Goal: Find specific page/section: Find specific page/section

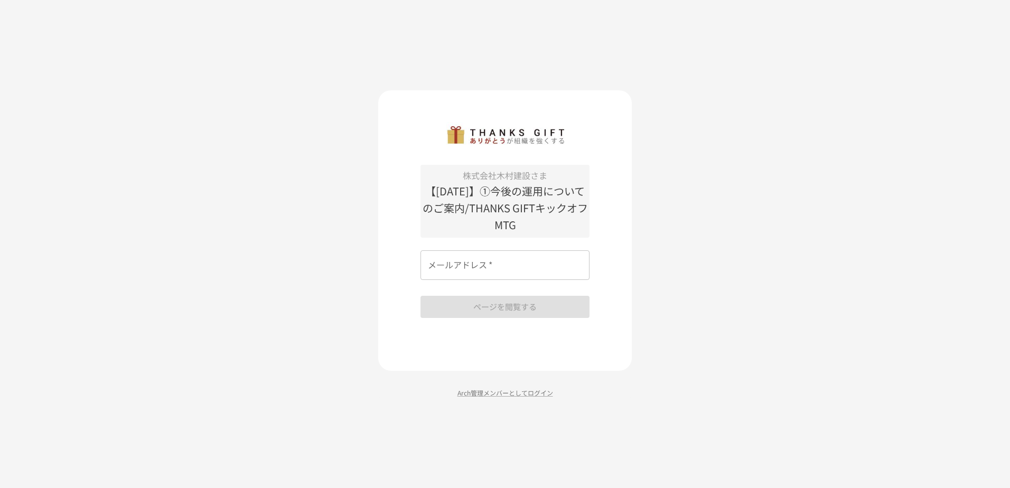
click at [463, 262] on input "メールアドレス   *" at bounding box center [504, 265] width 169 height 30
type input "**********"
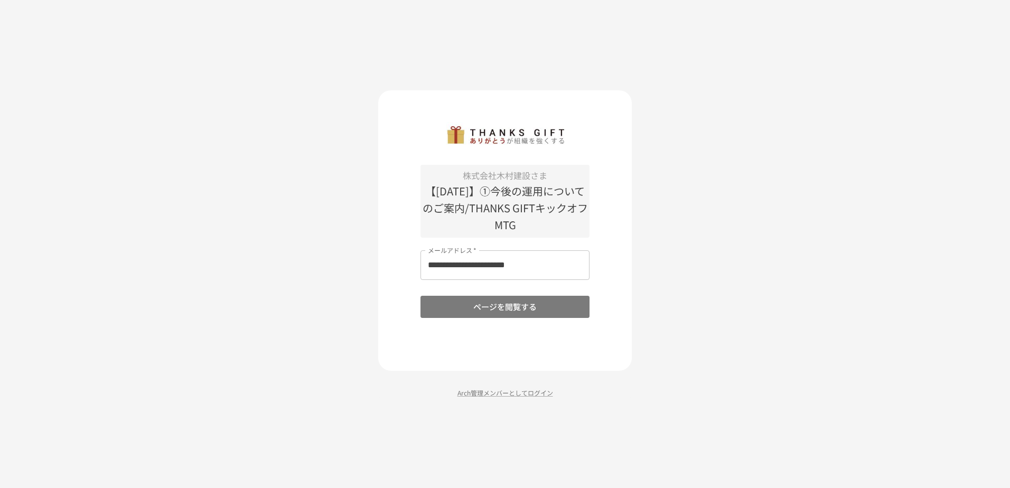
click at [470, 306] on button "ページを閲覧する" at bounding box center [504, 307] width 169 height 22
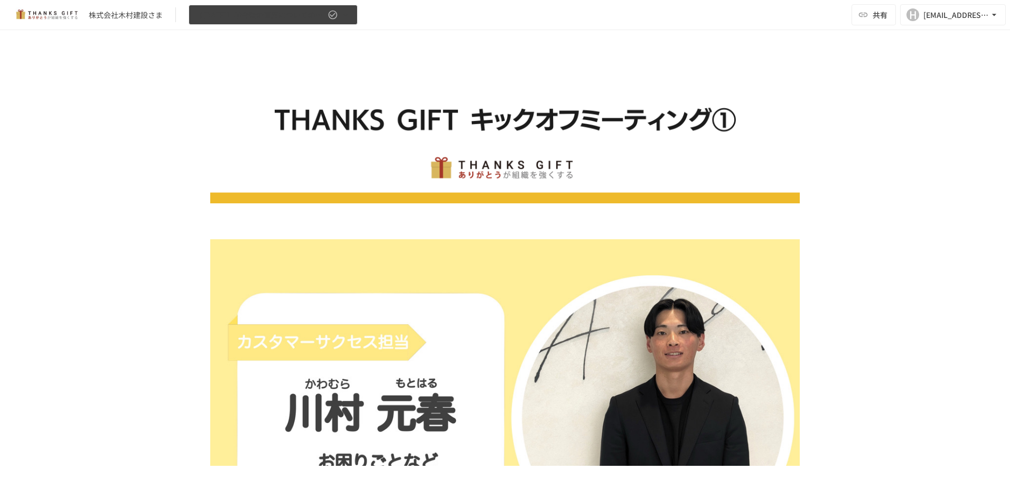
click at [349, 14] on icon "button" at bounding box center [345, 15] width 11 height 11
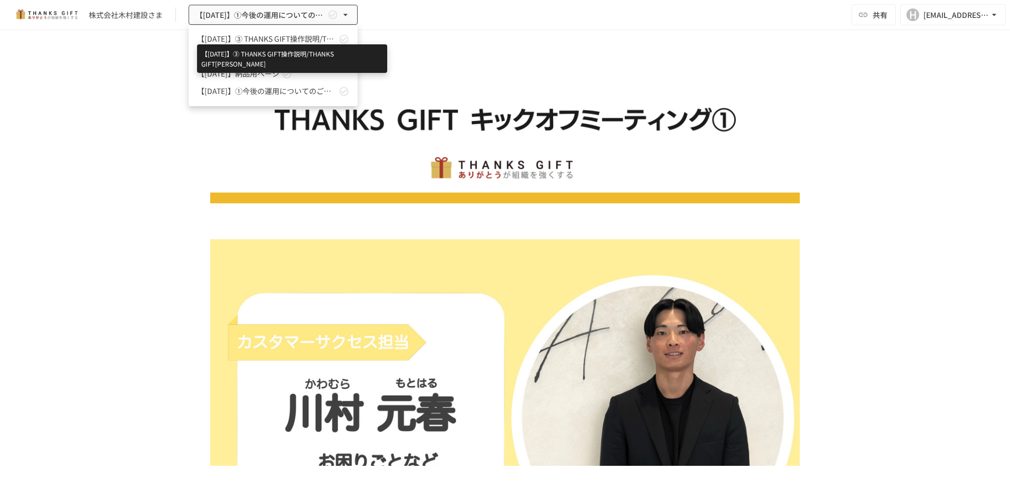
click at [309, 41] on span "【[DATE]】➂ THANKS GIFT操作説明/THANKS GIFT[PERSON_NAME]" at bounding box center [266, 38] width 139 height 11
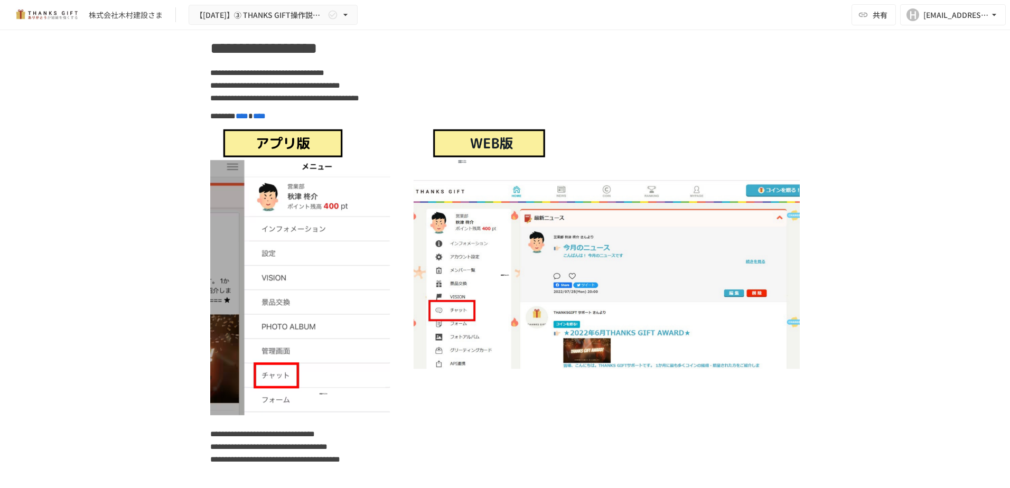
scroll to position [7752, 0]
